Goal: Transaction & Acquisition: Obtain resource

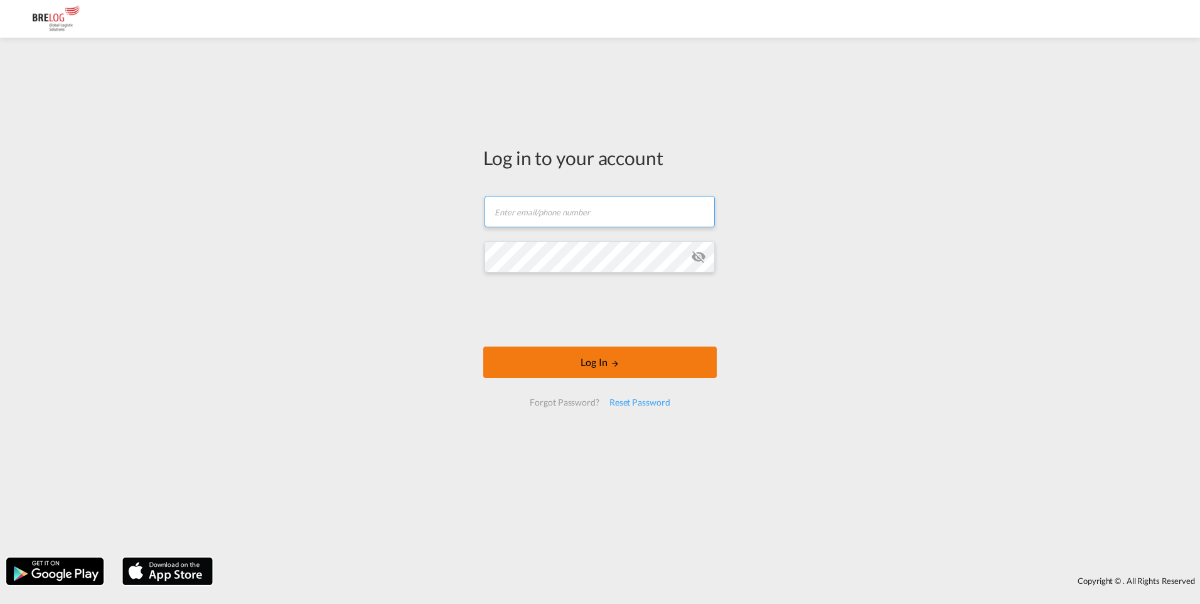
type input "[PERSON_NAME][EMAIL_ADDRESS][DOMAIN_NAME]"
click at [576, 366] on button "Log In" at bounding box center [600, 362] width 234 height 31
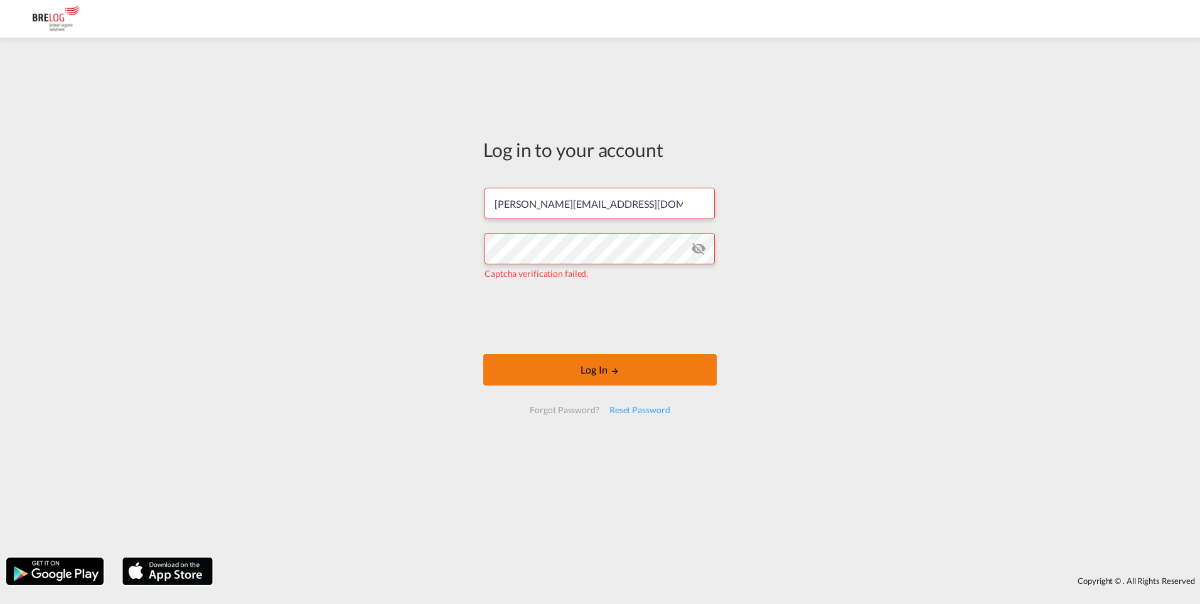
click at [623, 374] on button "Log In" at bounding box center [600, 369] width 234 height 31
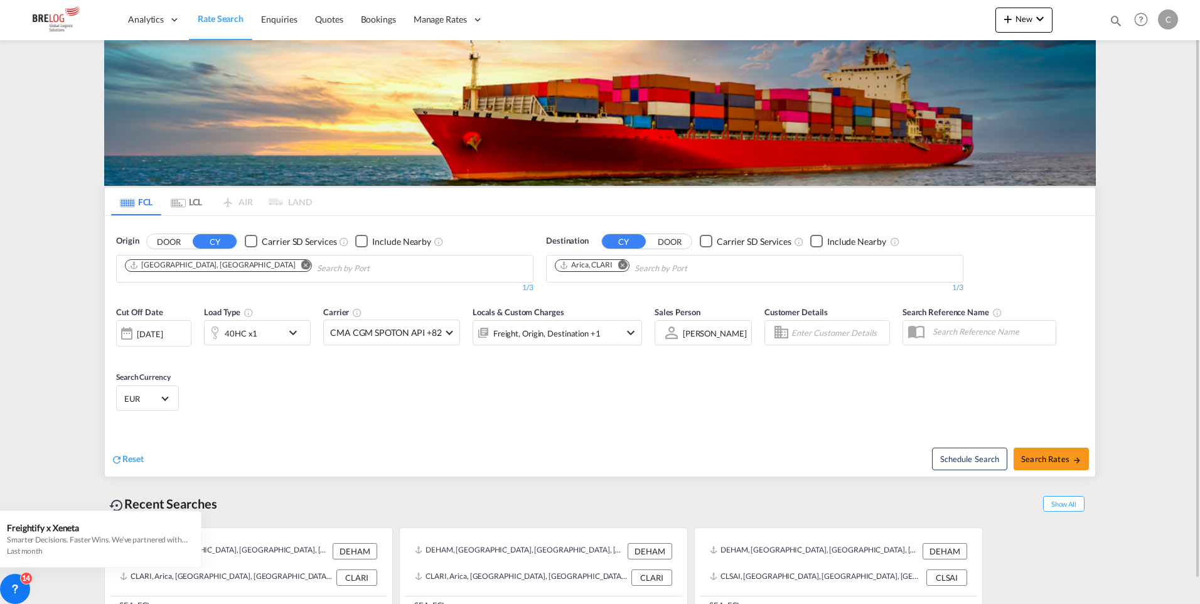
click at [301, 265] on md-icon "Remove" at bounding box center [305, 264] width 9 height 9
type input "[GEOGRAPHIC_DATA]"
click at [211, 290] on div "[GEOGRAPHIC_DATA] [GEOGRAPHIC_DATA] DEBRV" at bounding box center [222, 298] width 239 height 38
click at [624, 264] on md-icon "Remove" at bounding box center [622, 264] width 9 height 9
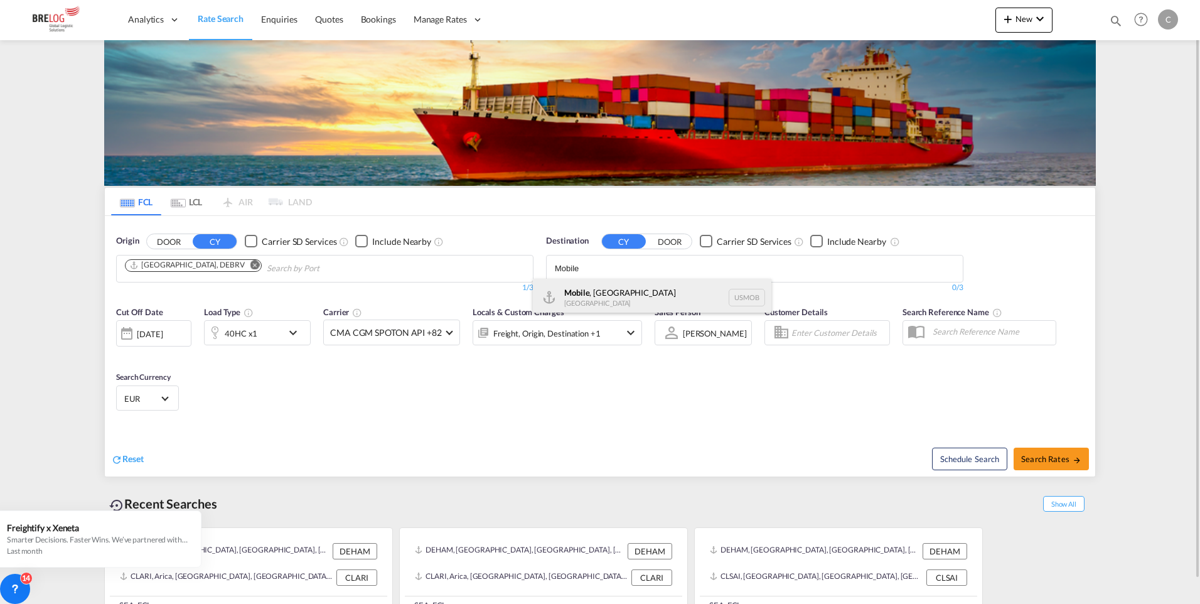
type input "Mobile"
click at [576, 295] on div "Mobile , [GEOGRAPHIC_DATA] USMOB" at bounding box center [652, 298] width 239 height 38
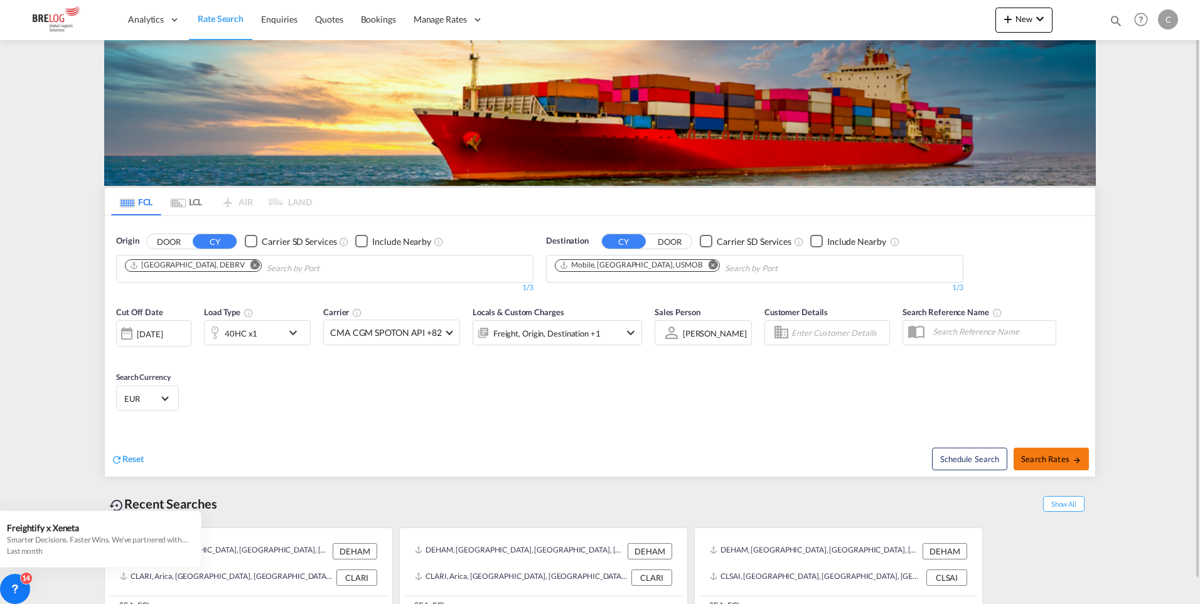
click at [1061, 458] on span "Search Rates" at bounding box center [1052, 459] width 60 height 10
type input "DEBRV to USMOB / [DATE]"
